Goal: Check status: Check status

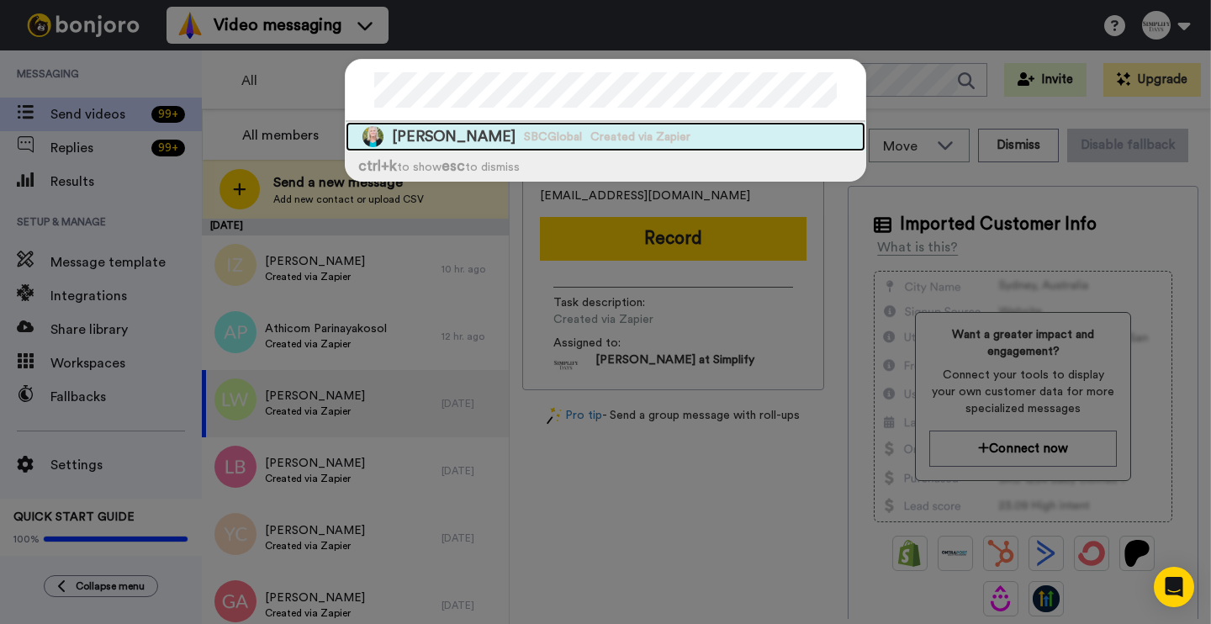
click at [590, 137] on span "Created via Zapier" at bounding box center [640, 137] width 100 height 17
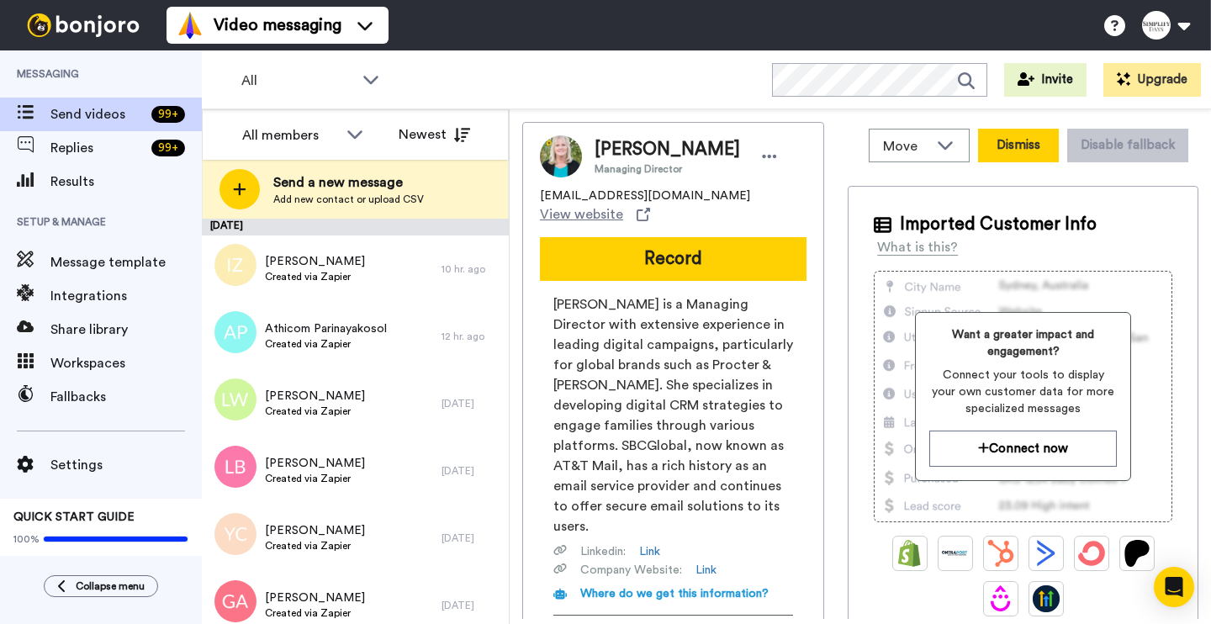
click at [603, 153] on button "Dismiss" at bounding box center [1018, 146] width 81 height 34
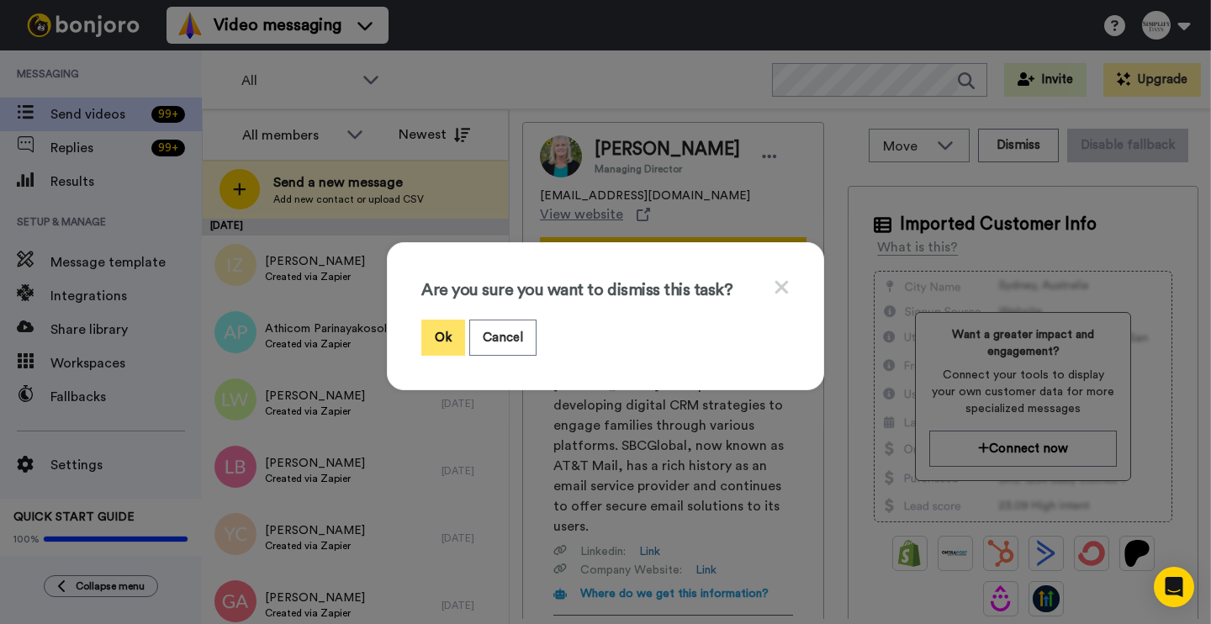
click at [446, 335] on button "Ok" at bounding box center [443, 337] width 44 height 36
